Goal: Ask a question

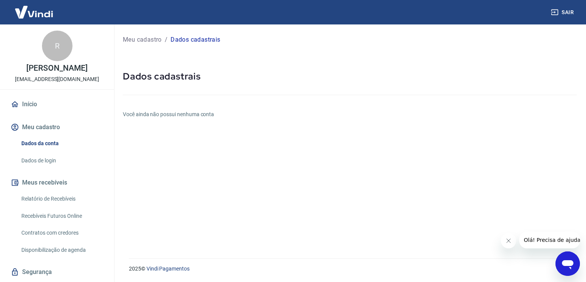
click at [50, 128] on button "Meu cadastro" at bounding box center [57, 127] width 96 height 17
click at [44, 141] on link "Dados da conta" at bounding box center [61, 144] width 87 height 16
click at [564, 262] on icon "Abrir janela de mensagens" at bounding box center [567, 264] width 11 height 9
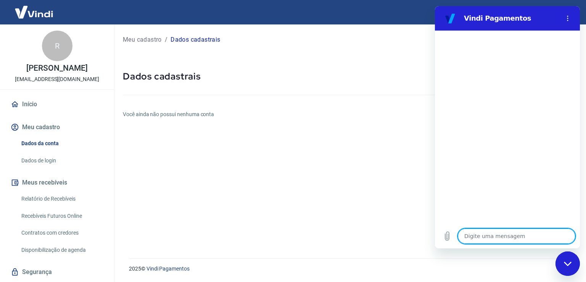
type textarea "c"
type textarea "x"
type textarea "co"
type textarea "x"
type textarea "com"
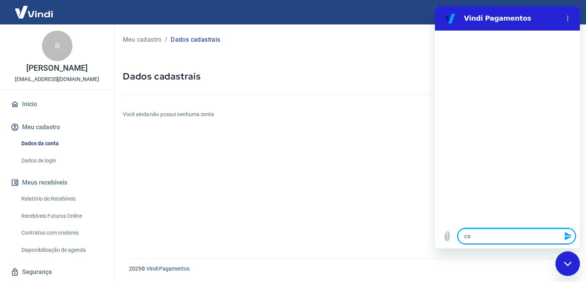
type textarea "x"
type textarea "com"
type textarea "x"
type textarea "com"
type textarea "x"
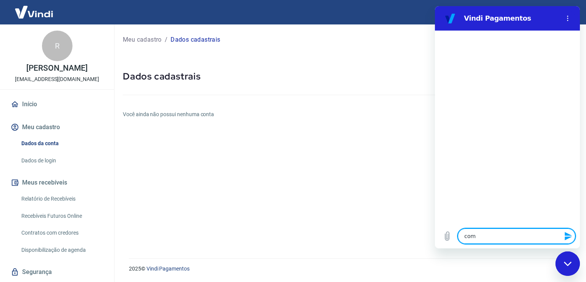
type textarea "como"
type textarea "x"
type textarea "como"
type textarea "x"
type textarea "como i"
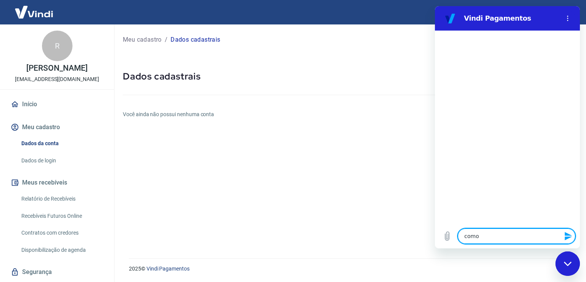
type textarea "x"
type textarea "como in"
type textarea "x"
type textarea "como inc"
type textarea "x"
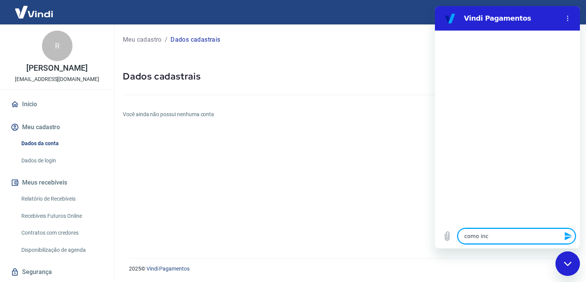
type textarea "como incl"
type textarea "x"
type textarea "como inclu"
type textarea "x"
type textarea "como inclui"
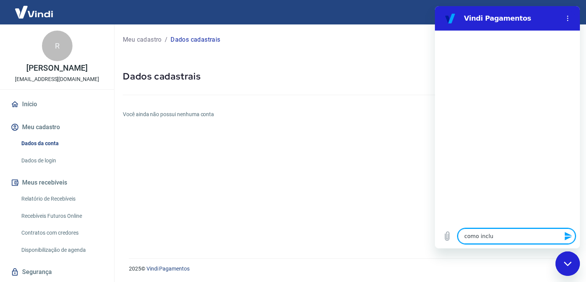
type textarea "x"
type textarea "como incluir"
type textarea "x"
type textarea "como incluir"
type textarea "x"
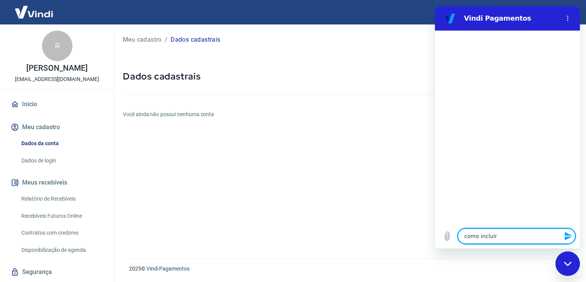
type textarea "como incluir o"
type textarea "x"
type textarea "como incluir os"
type textarea "x"
type textarea "como incluir os"
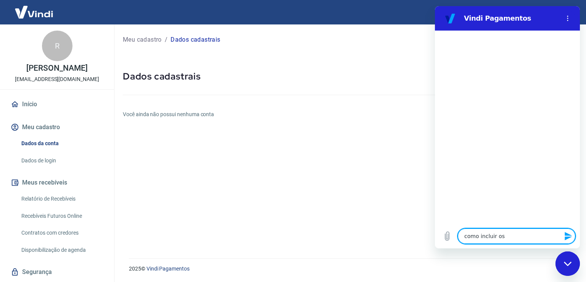
type textarea "x"
type textarea "como incluir os"
type textarea "x"
type textarea "como incluir oss"
type textarea "x"
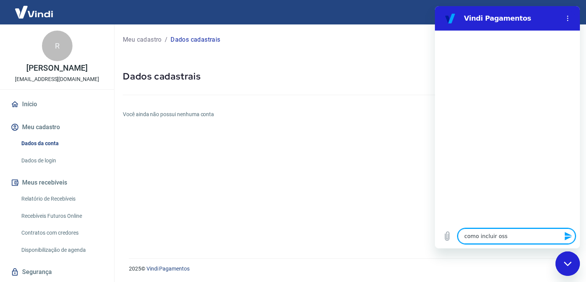
type textarea "como incluir oss"
type textarea "x"
type textarea "como incluir oss"
type textarea "x"
type textarea "como incluir os"
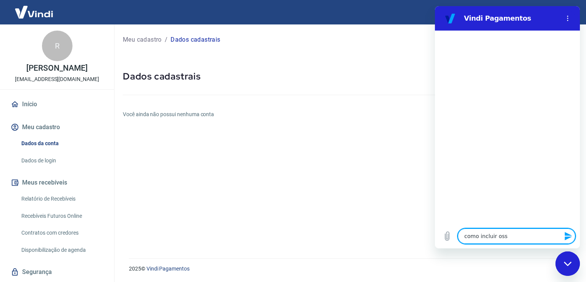
type textarea "x"
type textarea "como incluir os"
type textarea "x"
type textarea "como incluir os f"
type textarea "x"
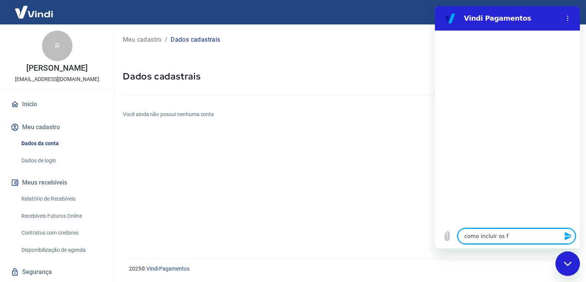
type textarea "como incluir os"
type textarea "x"
type textarea "como incluir os d"
type textarea "x"
type textarea "como incluir os da"
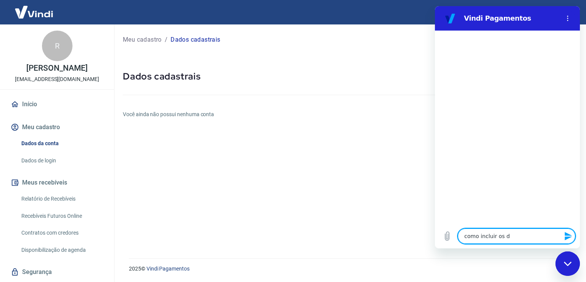
type textarea "x"
type textarea "como incluir os dad"
type textarea "x"
type textarea "como incluir os dado"
type textarea "x"
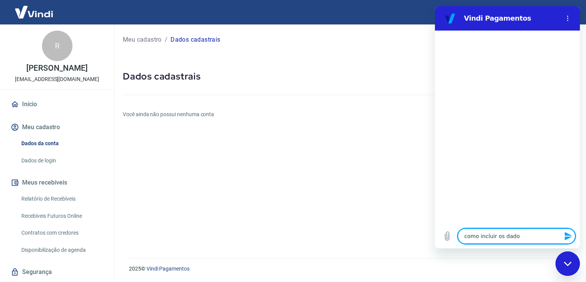
type textarea "como incluir os dados"
type textarea "x"
type textarea "como incluir os dados"
type textarea "x"
type textarea "como incluir os dados d"
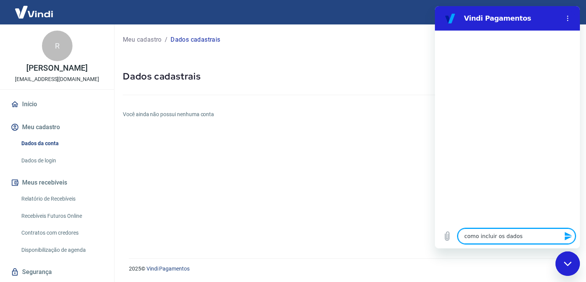
type textarea "x"
type textarea "como incluir os dados da"
type textarea "x"
type textarea "como incluir os dados da"
type textarea "x"
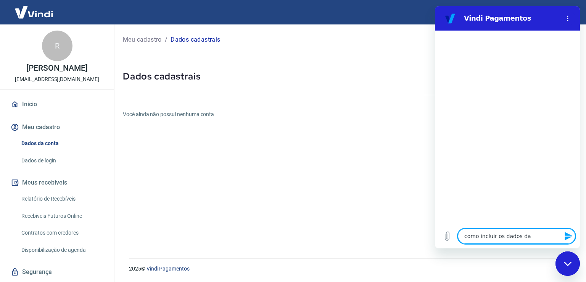
type textarea "como incluir os dados da c"
type textarea "x"
type textarea "como incluir os dados da co"
type textarea "x"
type textarea "como incluir os dados da con"
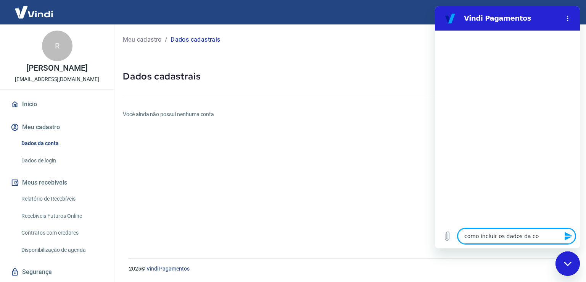
type textarea "x"
type textarea "como incluir os dados da cont"
type textarea "x"
type textarea "como incluir os dados da conta"
type textarea "x"
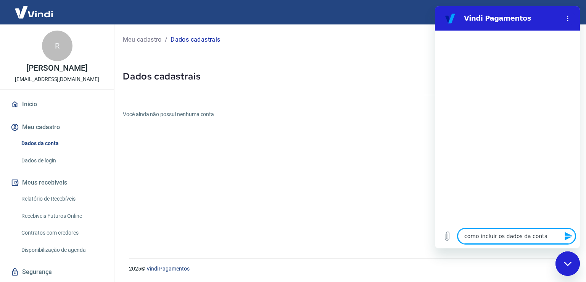
type textarea "como incluir os dados da conta?"
type textarea "x"
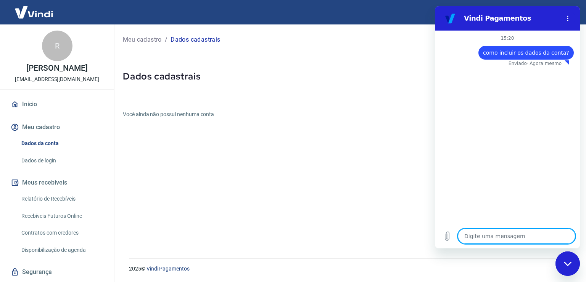
type textarea "x"
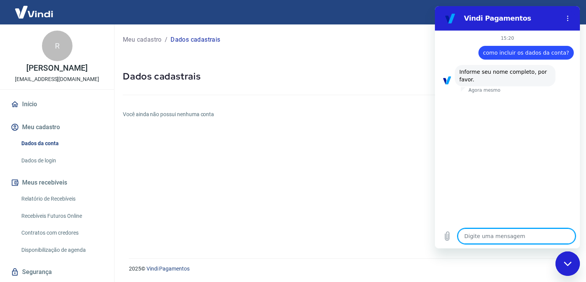
type textarea "R"
type textarea "x"
type textarea "Rp"
type textarea "x"
type textarea "Rph"
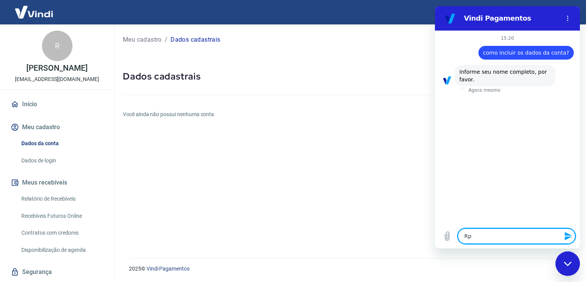
type textarea "x"
type textarea "Rp"
type textarea "x"
type textarea "R"
type textarea "x"
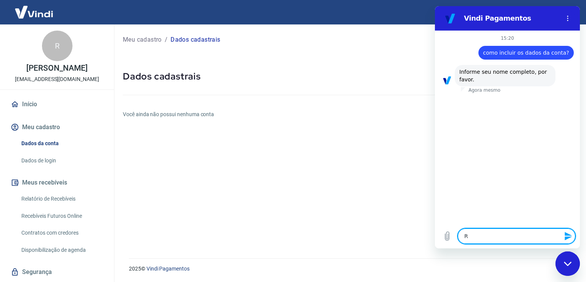
type textarea "Ra"
type textarea "x"
type textarea "Rap"
type textarea "x"
type textarea "Raph"
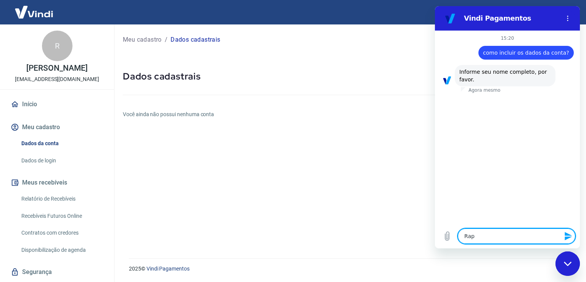
type textarea "x"
type textarea "Rapha"
type textarea "x"
type textarea "Raphae"
type textarea "x"
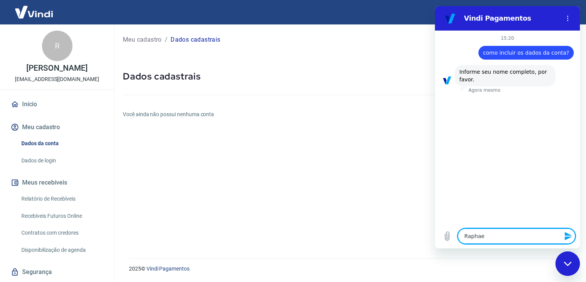
type textarea "[PERSON_NAME]"
type textarea "x"
type textarea "[PERSON_NAME]"
type textarea "x"
type textarea "[PERSON_NAME]"
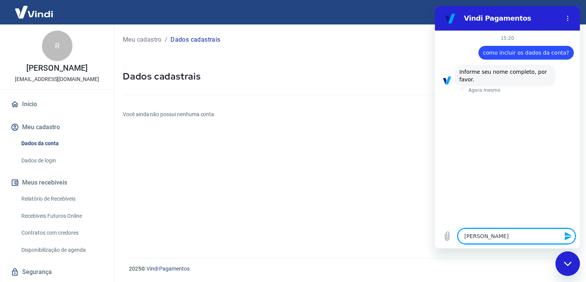
type textarea "x"
type textarea "[PERSON_NAME]"
type textarea "x"
type textarea "[PERSON_NAME]"
type textarea "x"
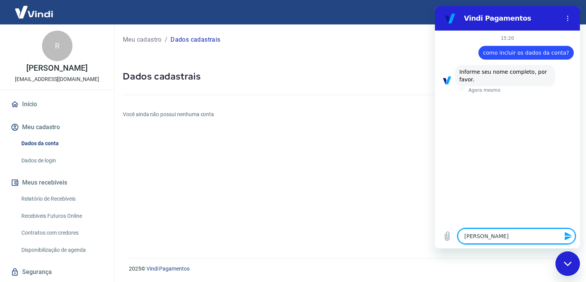
type textarea "[PERSON_NAME]"
type textarea "x"
type textarea "[PERSON_NAME]"
type textarea "x"
type textarea "[PERSON_NAME]"
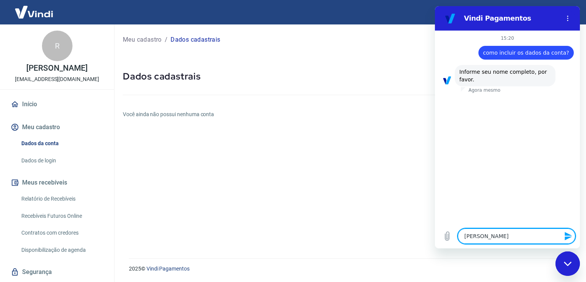
type textarea "x"
type textarea "[PERSON_NAME]"
type textarea "x"
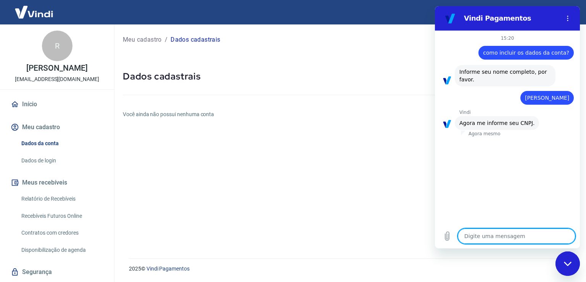
type textarea "4"
type textarea "x"
type textarea "40"
type textarea "x"
type textarea "409"
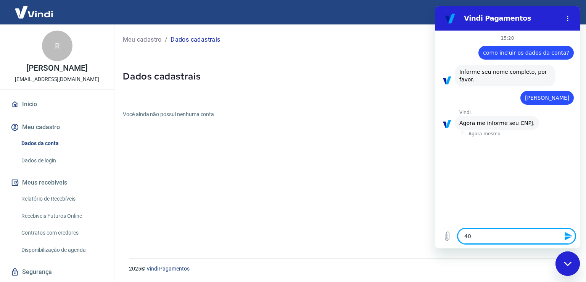
type textarea "x"
type textarea "4090"
type textarea "x"
type textarea "40901"
type textarea "x"
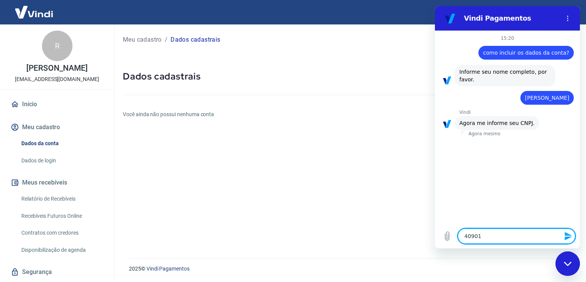
type textarea "409016"
type textarea "x"
type textarea "4090167"
type textarea "x"
type textarea "40901671"
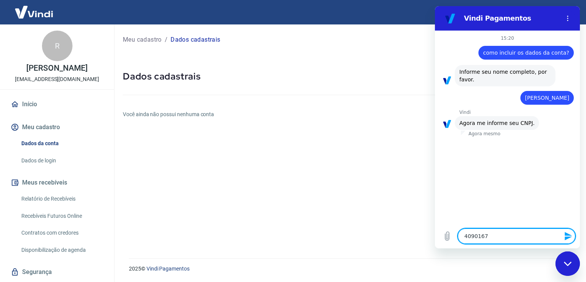
type textarea "x"
type textarea "409016710"
type textarea "x"
type textarea "4090167100"
type textarea "x"
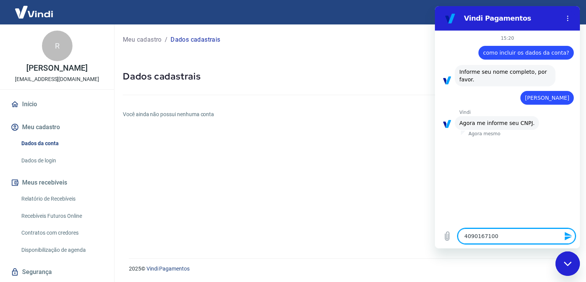
type textarea "40901671000"
type textarea "x"
type textarea "409016710001"
type textarea "x"
type textarea "4090167100014"
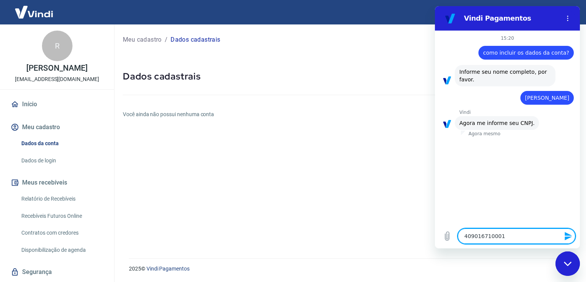
type textarea "x"
type textarea "40901671000148"
type textarea "x"
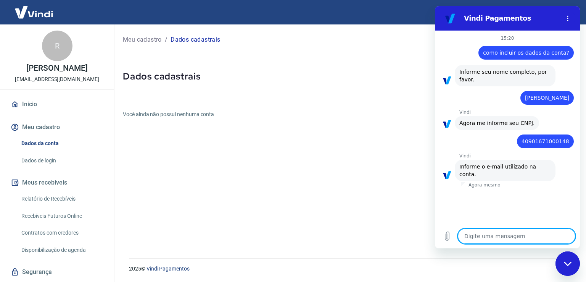
type textarea "c"
type textarea "x"
type textarea "ci"
type textarea "x"
type textarea "cin"
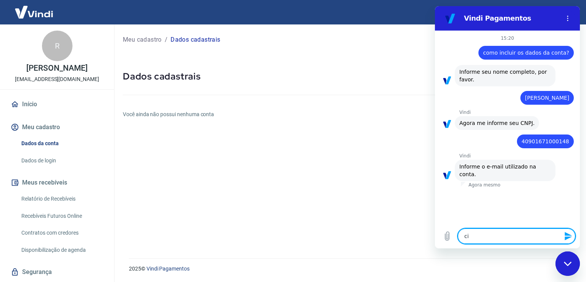
type textarea "x"
type textarea "cint"
type textarea "x"
type textarea "cinti"
type textarea "x"
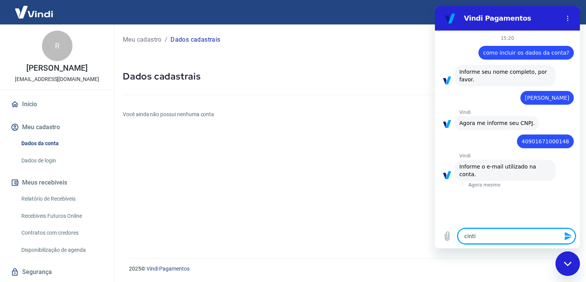
type textarea "cintia"
type textarea "x"
type textarea "cintia@"
type textarea "x"
type textarea "cintia@r"
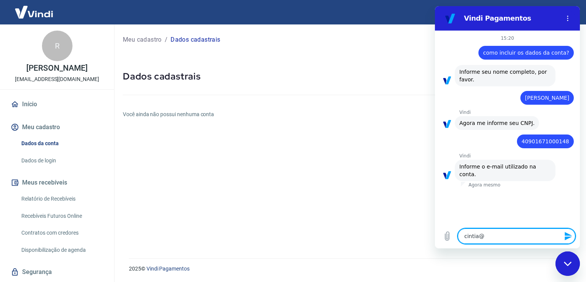
type textarea "x"
type textarea "cintia@ra"
type textarea "x"
type textarea "cintia@rap"
type textarea "x"
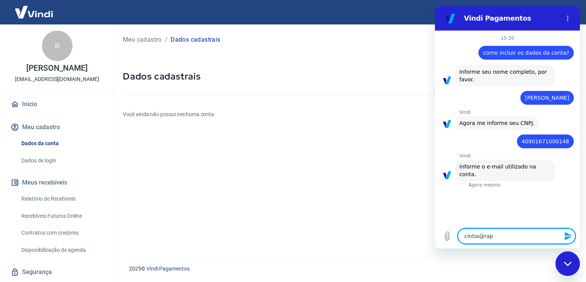
type textarea "cintia@raph"
type textarea "x"
type textarea "cintia@raphy"
type textarea "x"
type textarea "cintia@raphy."
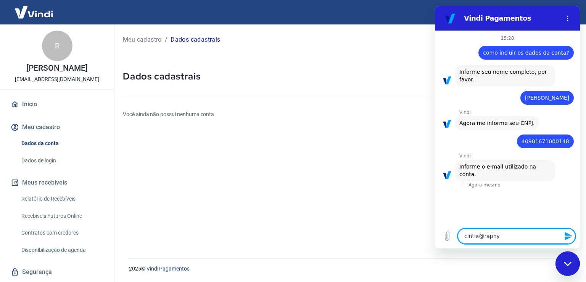
type textarea "x"
type textarea "cintia@raphy.c"
type textarea "x"
type textarea "[EMAIL_ADDRESS][DOMAIN_NAME]"
type textarea "x"
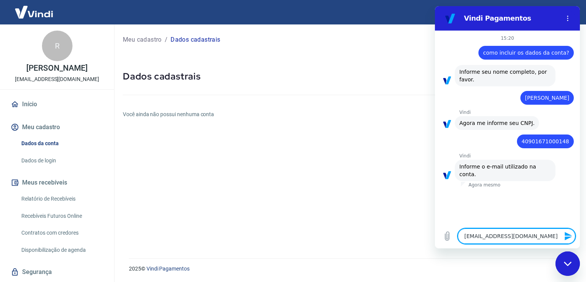
type textarea "[EMAIL_ADDRESS][DOMAIN_NAME]"
type textarea "x"
type textarea "[EMAIL_ADDRESS][DOMAIN_NAME]."
type textarea "x"
type textarea "cintia@raphy.com.b"
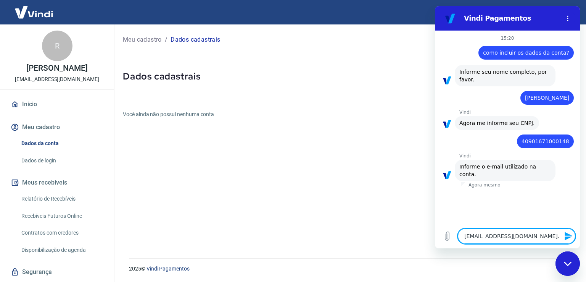
type textarea "x"
type textarea "[EMAIL_ADDRESS][DOMAIN_NAME]"
type textarea "x"
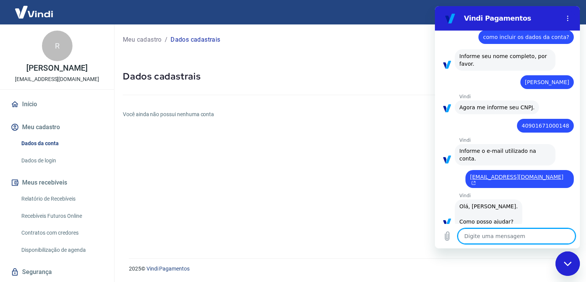
scroll to position [174, 0]
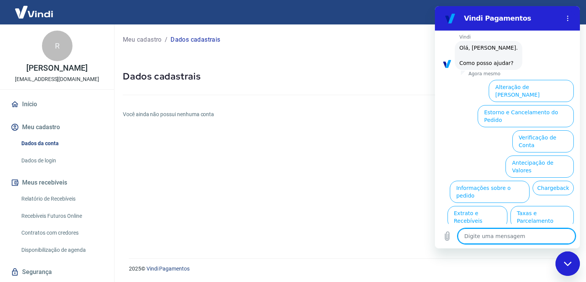
click at [545, 80] on button "Alteração de [PERSON_NAME]" at bounding box center [531, 91] width 85 height 22
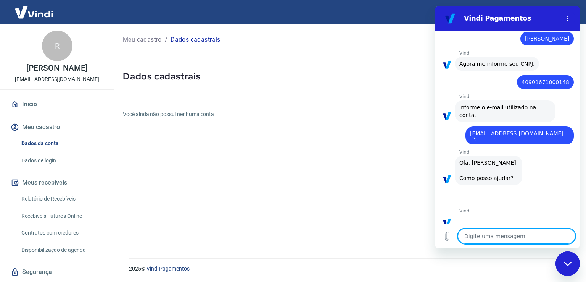
scroll to position [148, 0]
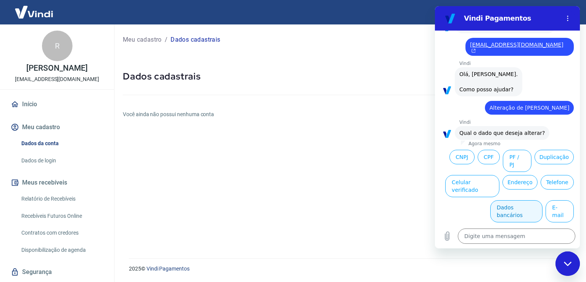
click at [512, 200] on button "Dados bancários" at bounding box center [517, 211] width 52 height 22
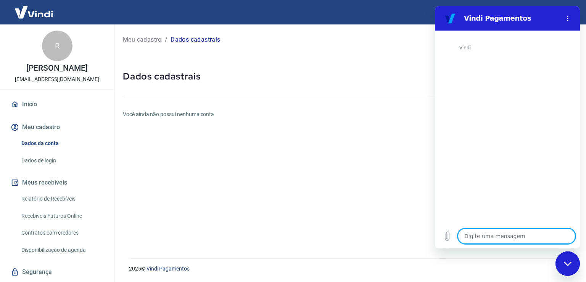
scroll to position [342, 0]
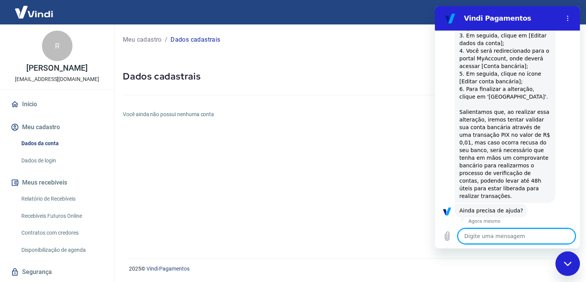
click at [534, 227] on button "Sim" at bounding box center [537, 234] width 22 height 15
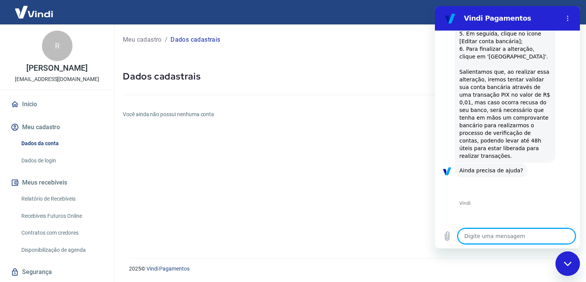
scroll to position [541, 0]
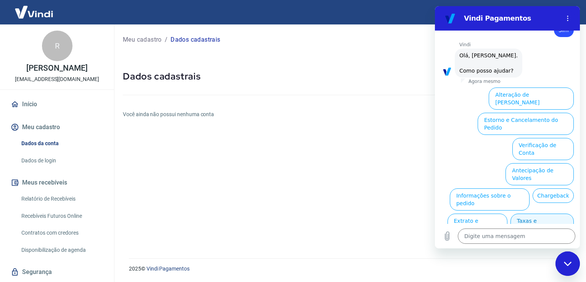
click at [528, 213] on button "Taxas e Parcelamento" at bounding box center [542, 224] width 63 height 22
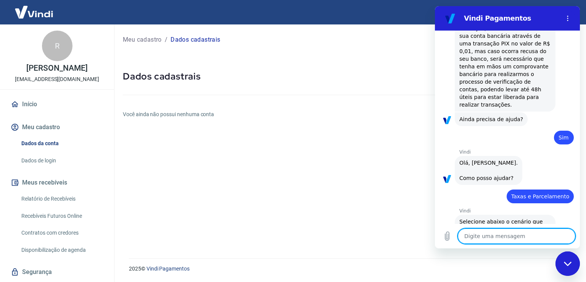
scroll to position [537, 0]
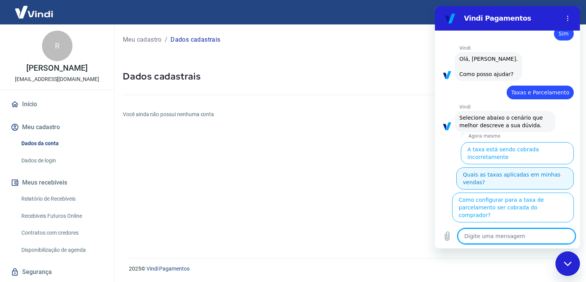
click at [513, 167] on button "Quais as taxas aplicadas em minhas vendas?" at bounding box center [516, 178] width 118 height 22
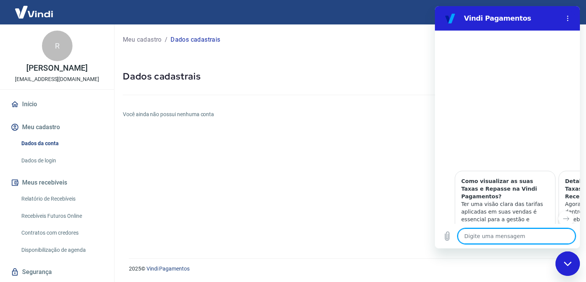
type textarea "x"
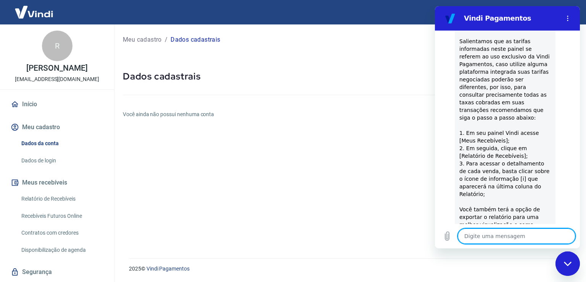
scroll to position [756, 0]
